Goal: Navigation & Orientation: Find specific page/section

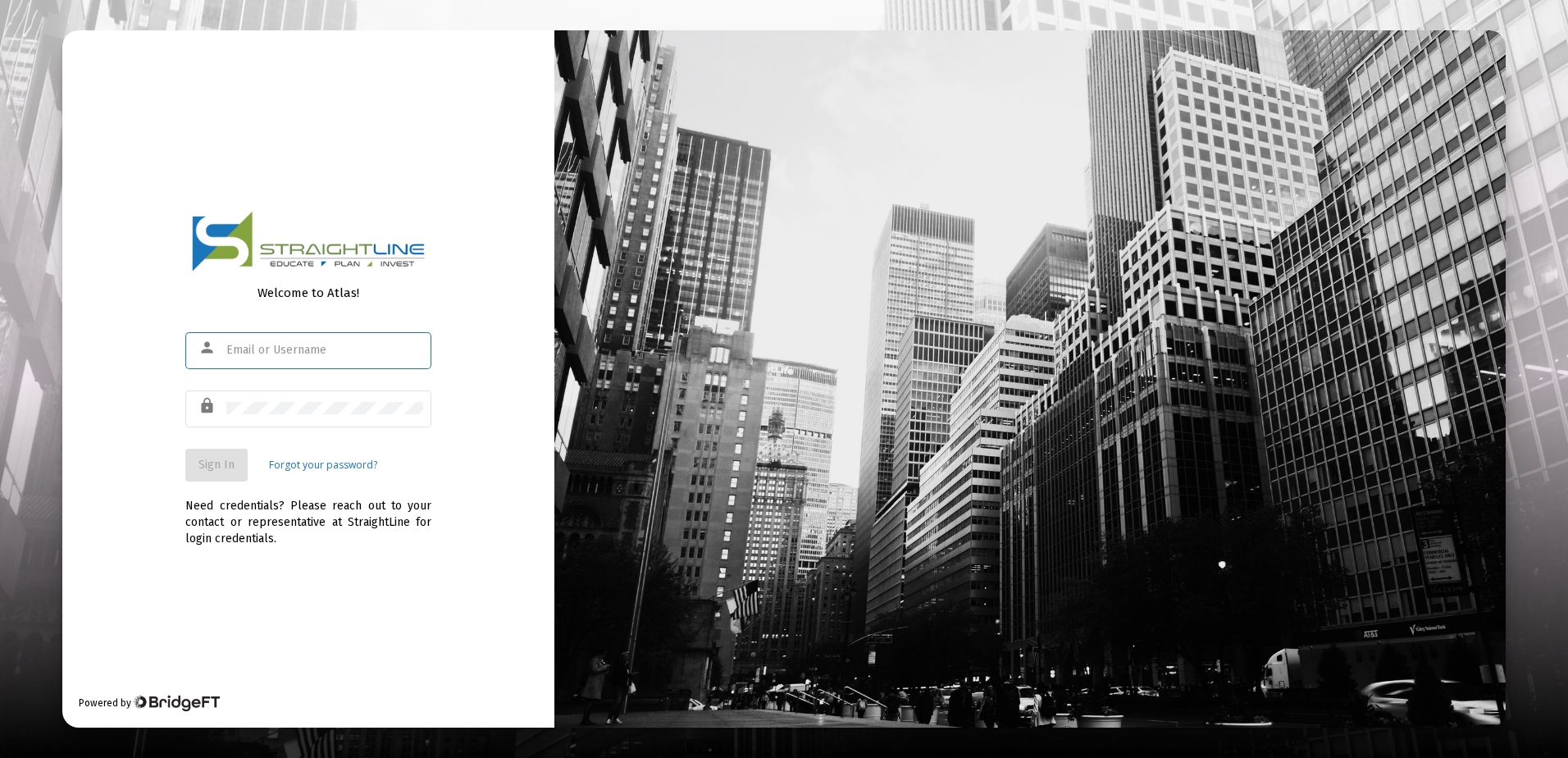
type input "[EMAIL_ADDRESS][DOMAIN_NAME]"
click at [232, 466] on span "Sign In" at bounding box center [217, 464] width 36 height 14
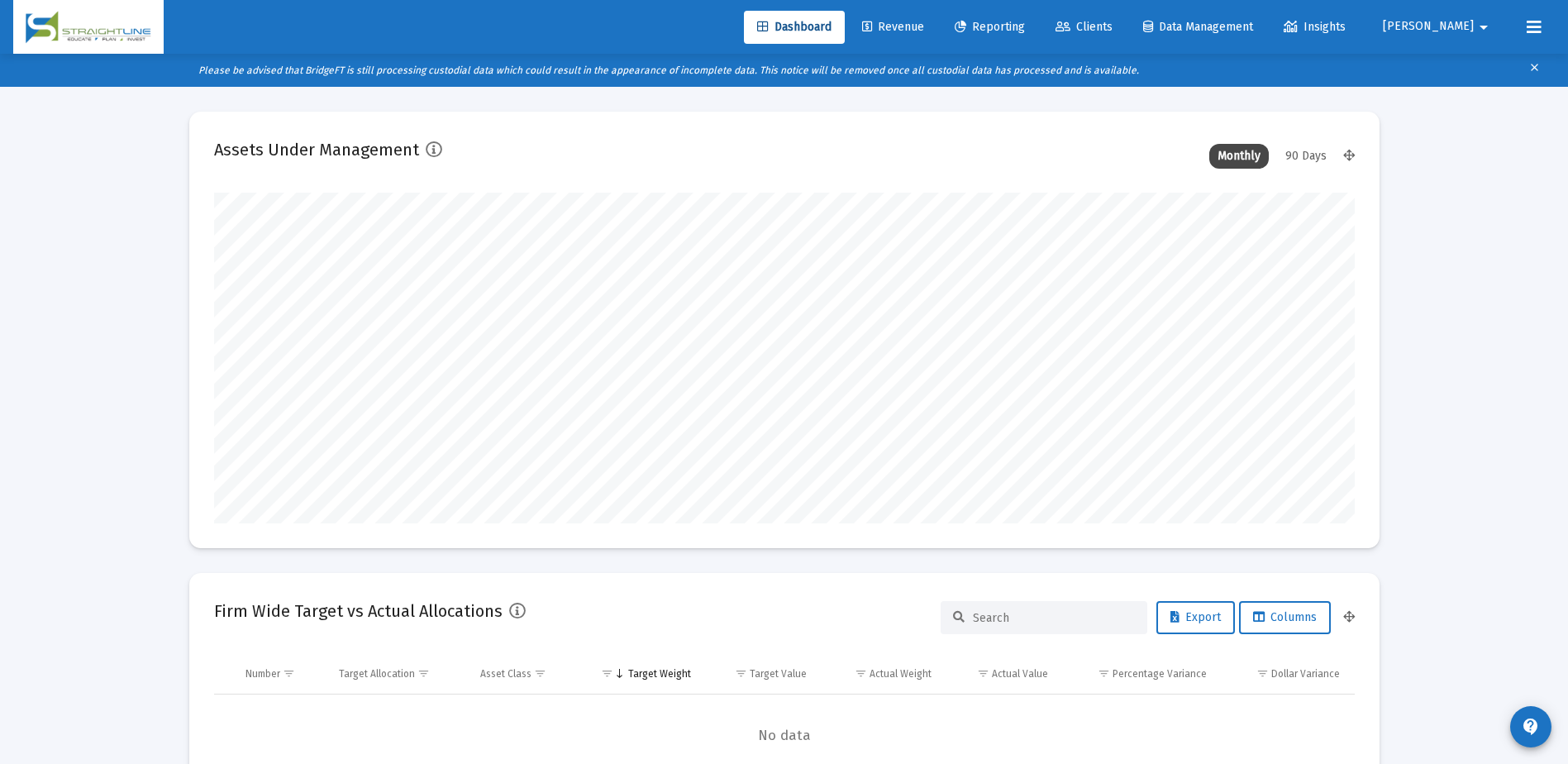
click at [1113, 28] on span "Clients" at bounding box center [1084, 27] width 57 height 14
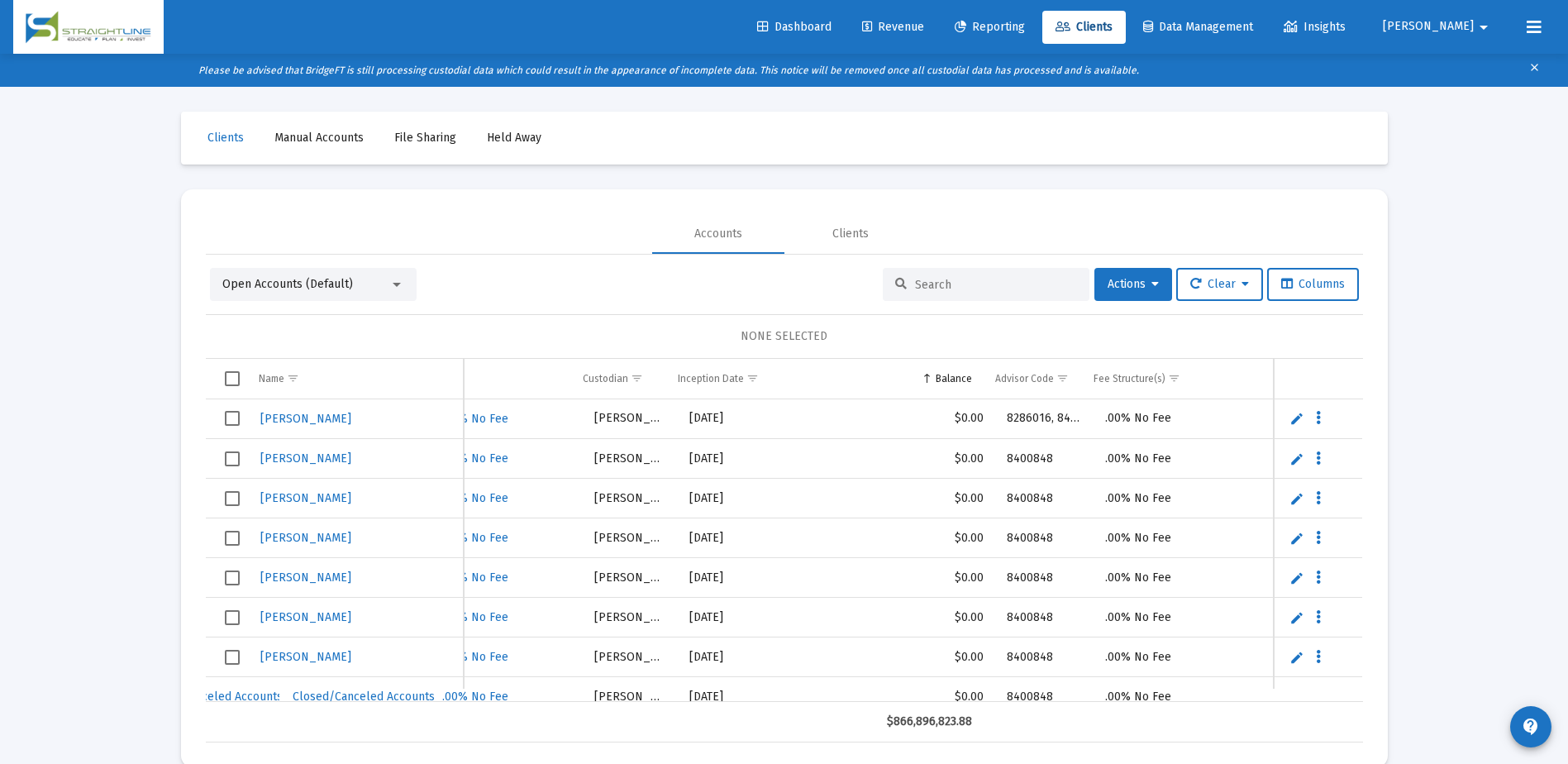
scroll to position [0, 723]
